Goal: Task Accomplishment & Management: Use online tool/utility

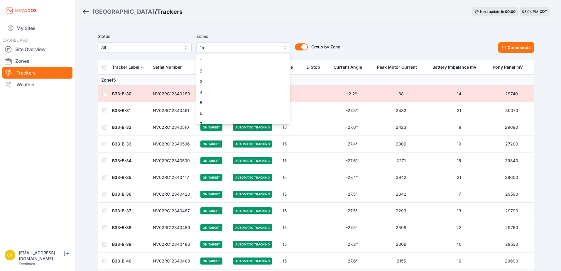
scroll to position [90, 0]
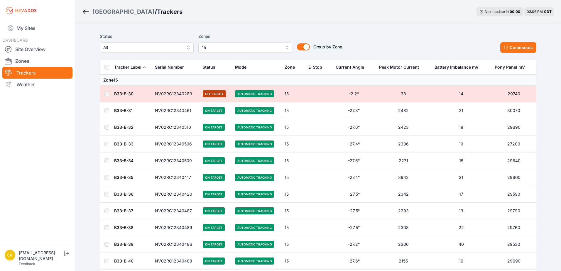
click at [257, 50] on span "15" at bounding box center [241, 47] width 79 height 7
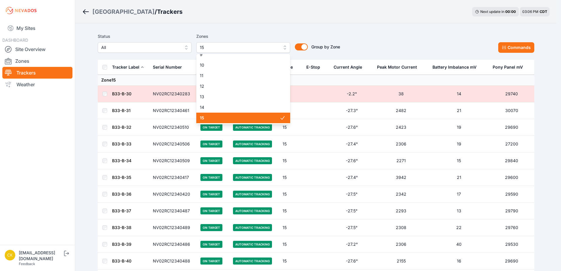
click at [252, 114] on div "15" at bounding box center [243, 118] width 94 height 11
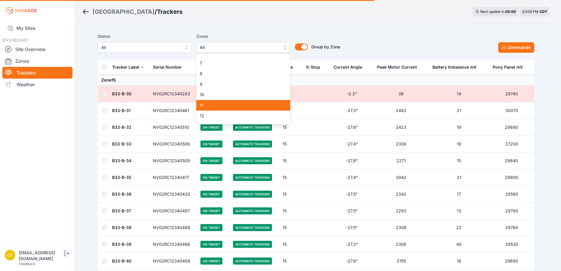
scroll to position [32, 0]
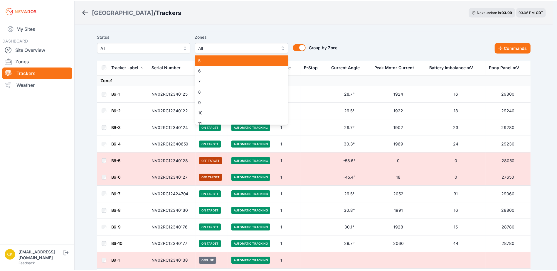
scroll to position [29, 0]
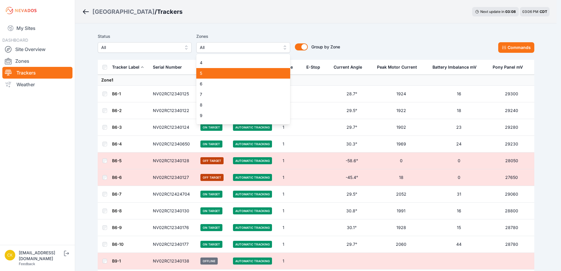
click at [242, 72] on span "5" at bounding box center [240, 73] width 80 height 6
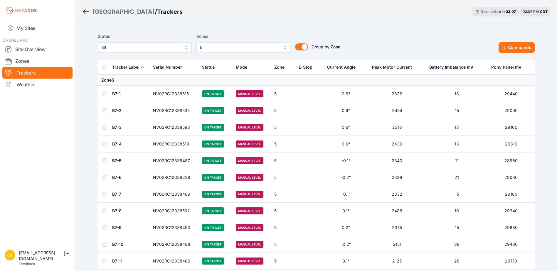
click at [505, 48] on icon at bounding box center [504, 47] width 5 height 5
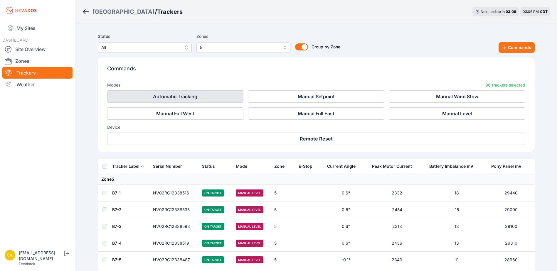
click at [211, 99] on button "Automatic Tracking" at bounding box center [175, 96] width 136 height 12
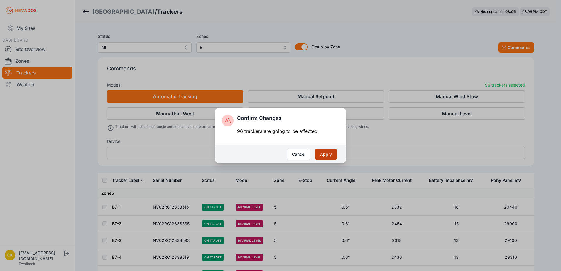
click at [331, 152] on button "Apply" at bounding box center [326, 154] width 22 height 11
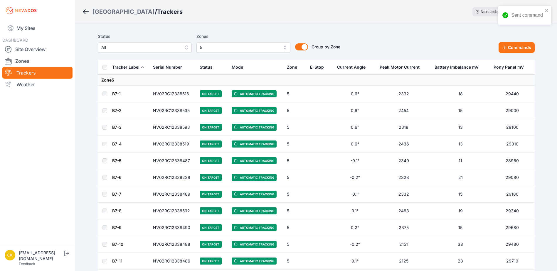
click at [272, 47] on span "5" at bounding box center [239, 47] width 79 height 7
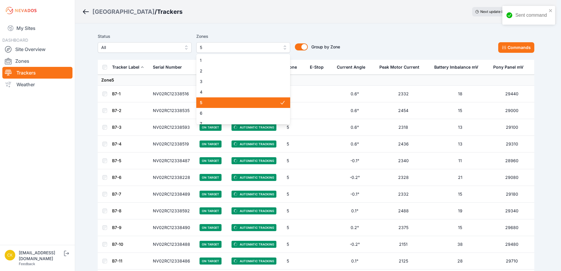
click at [260, 102] on span "5" at bounding box center [240, 103] width 80 height 6
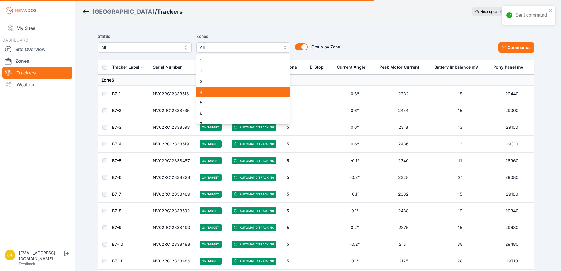
click at [259, 94] on span "4" at bounding box center [240, 92] width 80 height 6
click at [262, 31] on div "Status All Zones 4 1 2 3 4 5 6 7 8 9 10 11 12 13 14 15 Group by Zone Group by Z…" at bounding box center [316, 45] width 437 height 29
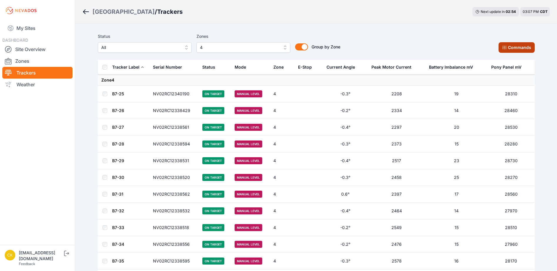
click at [505, 46] on icon at bounding box center [504, 47] width 5 height 5
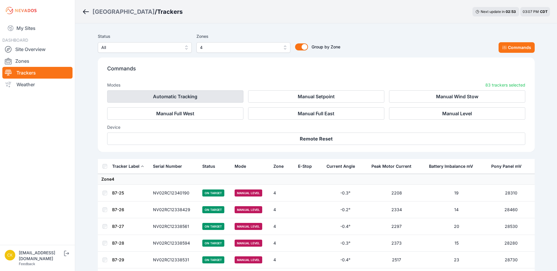
click at [219, 95] on button "Automatic Tracking" at bounding box center [175, 96] width 136 height 12
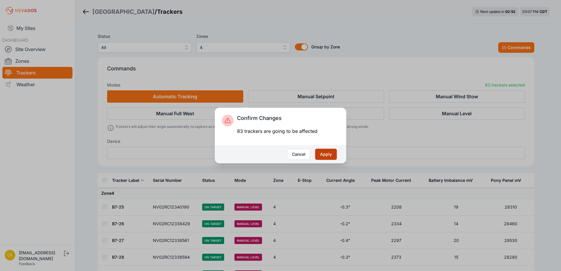
click at [328, 155] on button "Apply" at bounding box center [326, 154] width 22 height 11
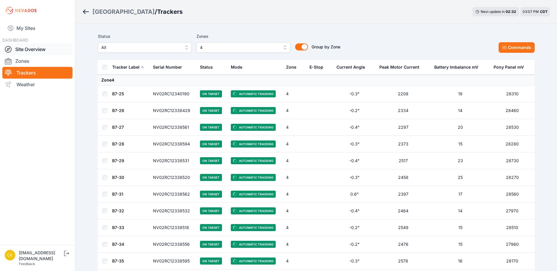
click at [39, 47] on link "Site Overview" at bounding box center [37, 49] width 70 height 12
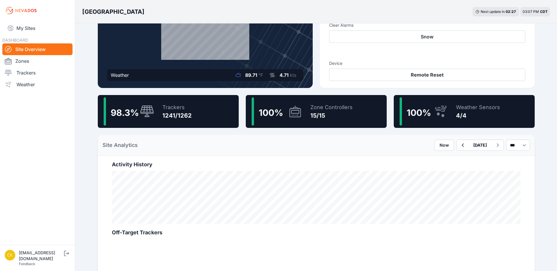
scroll to position [29, 0]
